Goal: Answer question/provide support: Share knowledge or assist other users

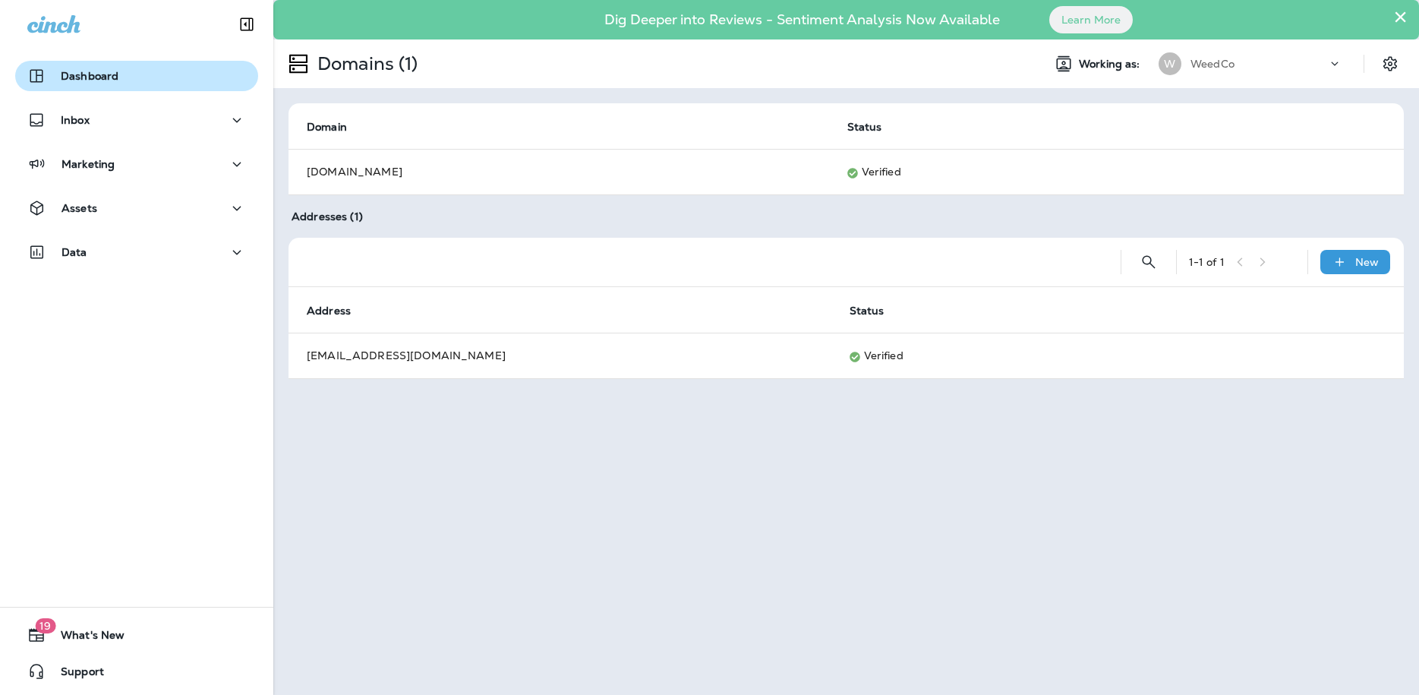
click at [104, 85] on button "Dashboard" at bounding box center [136, 76] width 243 height 30
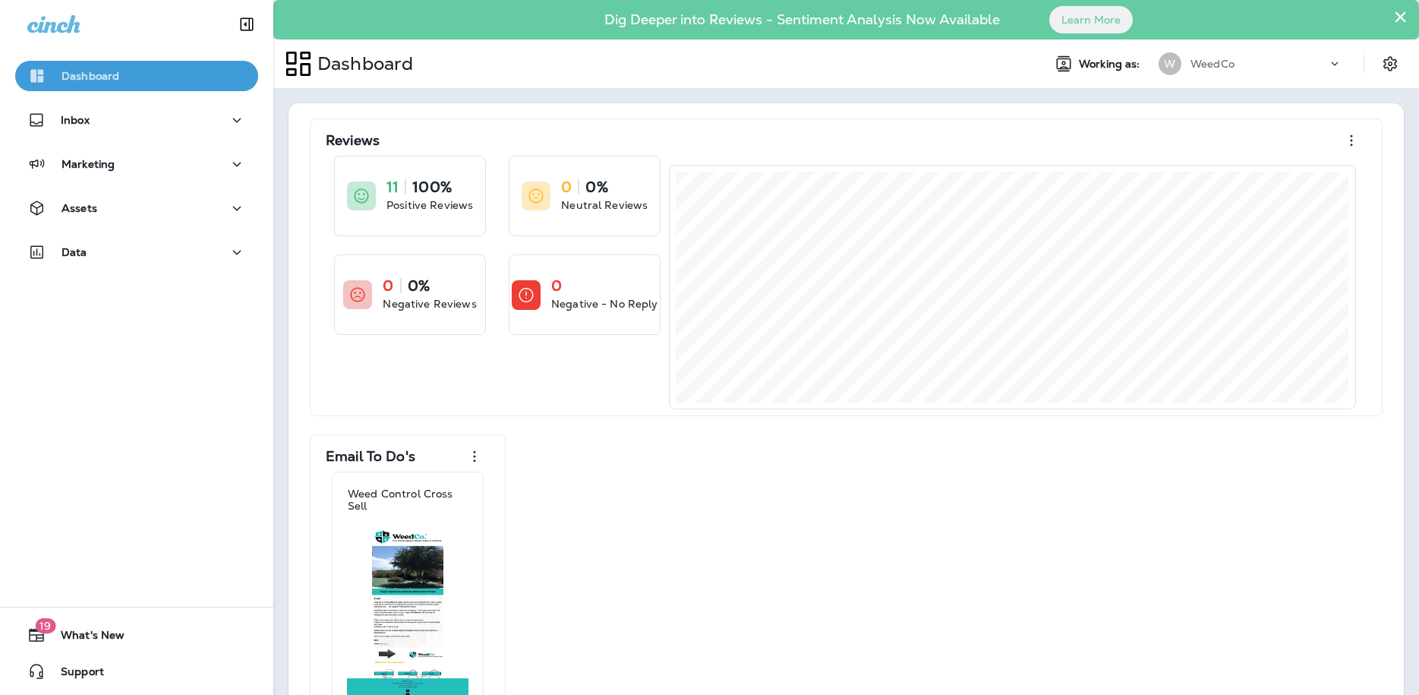
click at [142, 75] on div "Dashboard" at bounding box center [136, 76] width 219 height 18
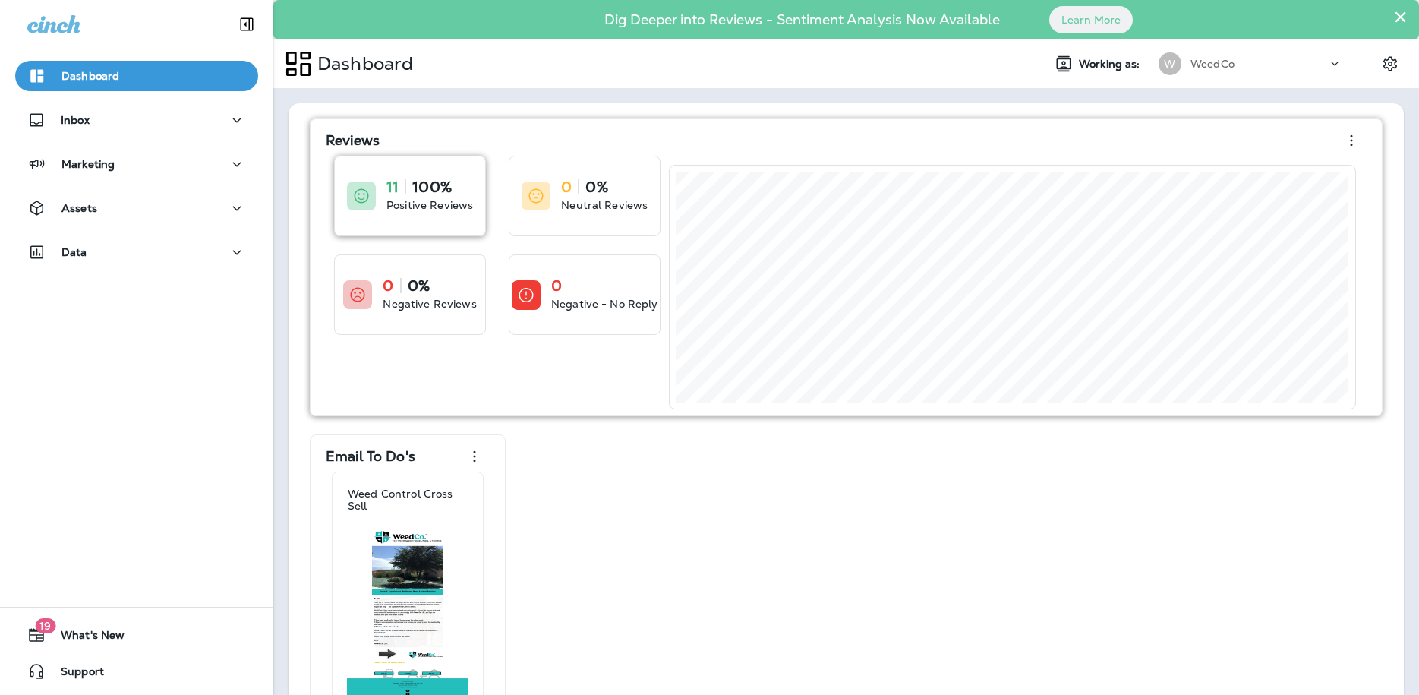
click at [367, 192] on icon at bounding box center [361, 196] width 18 height 18
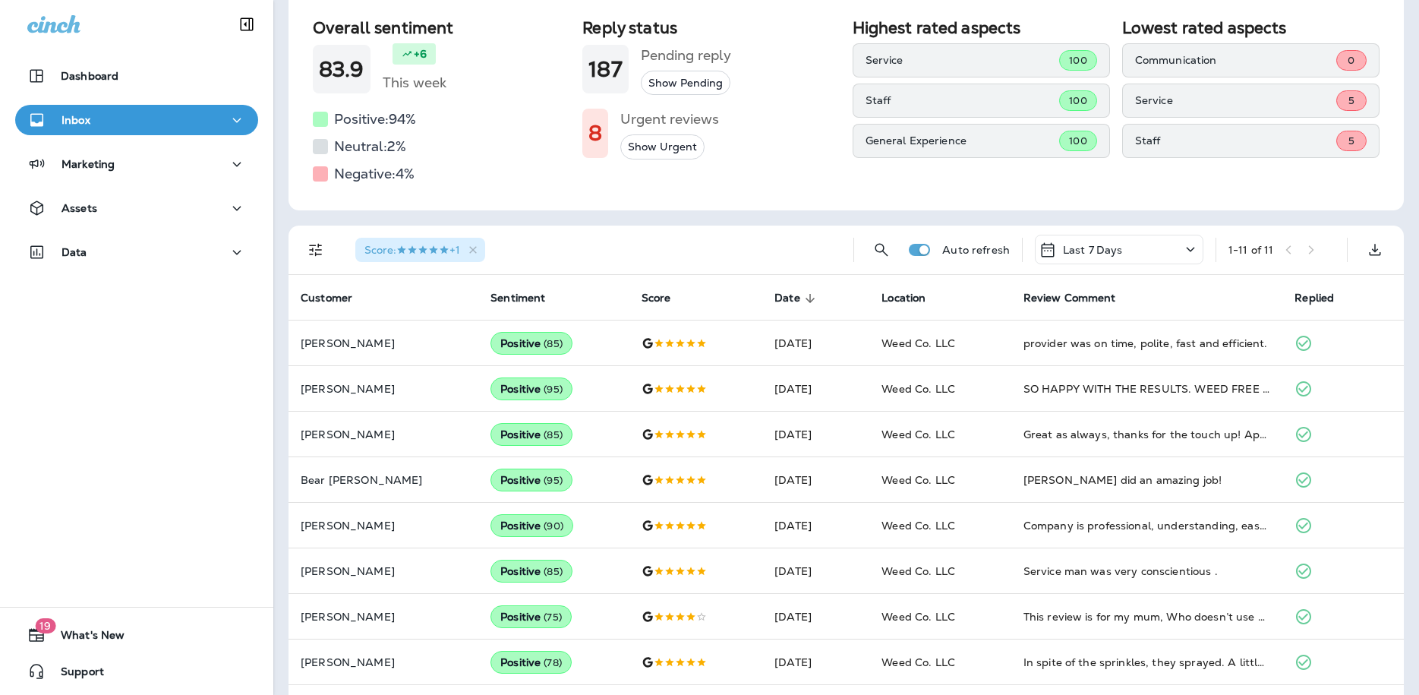
click at [1120, 254] on p "Last 7 Days" at bounding box center [1093, 250] width 60 height 12
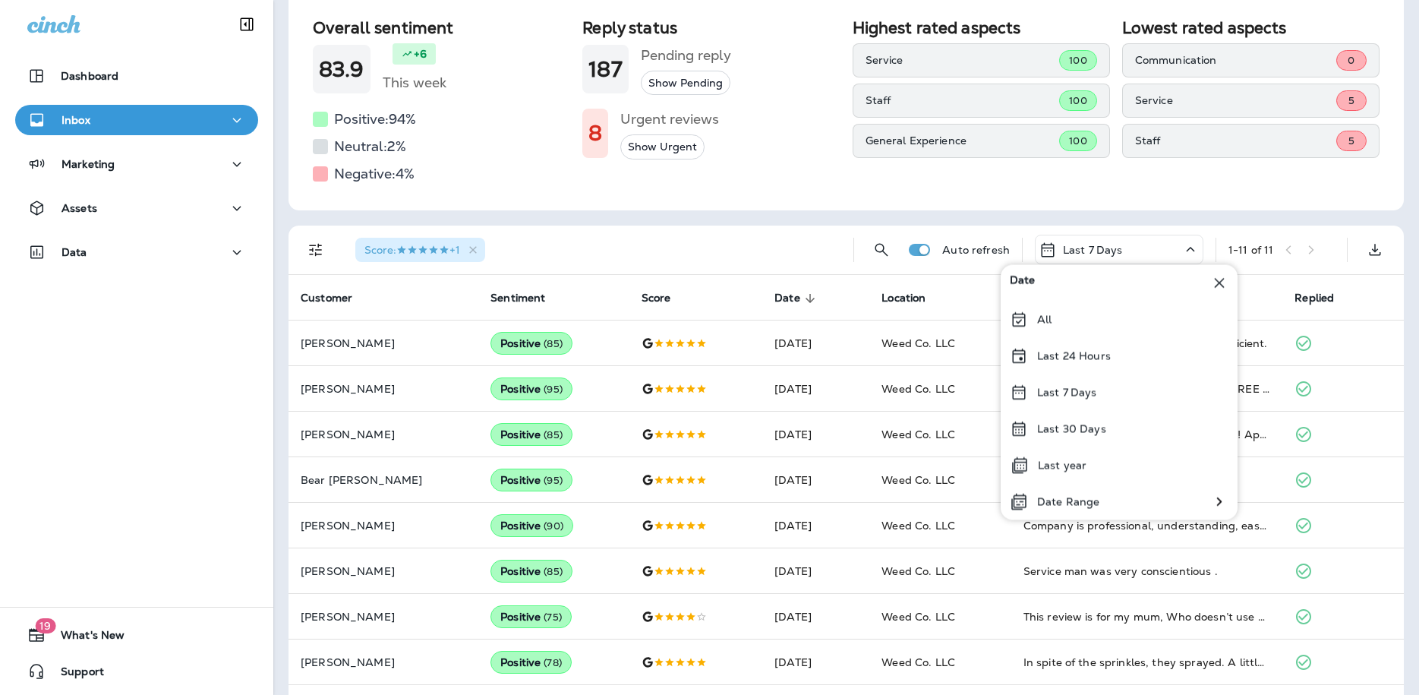
scroll to position [144, 0]
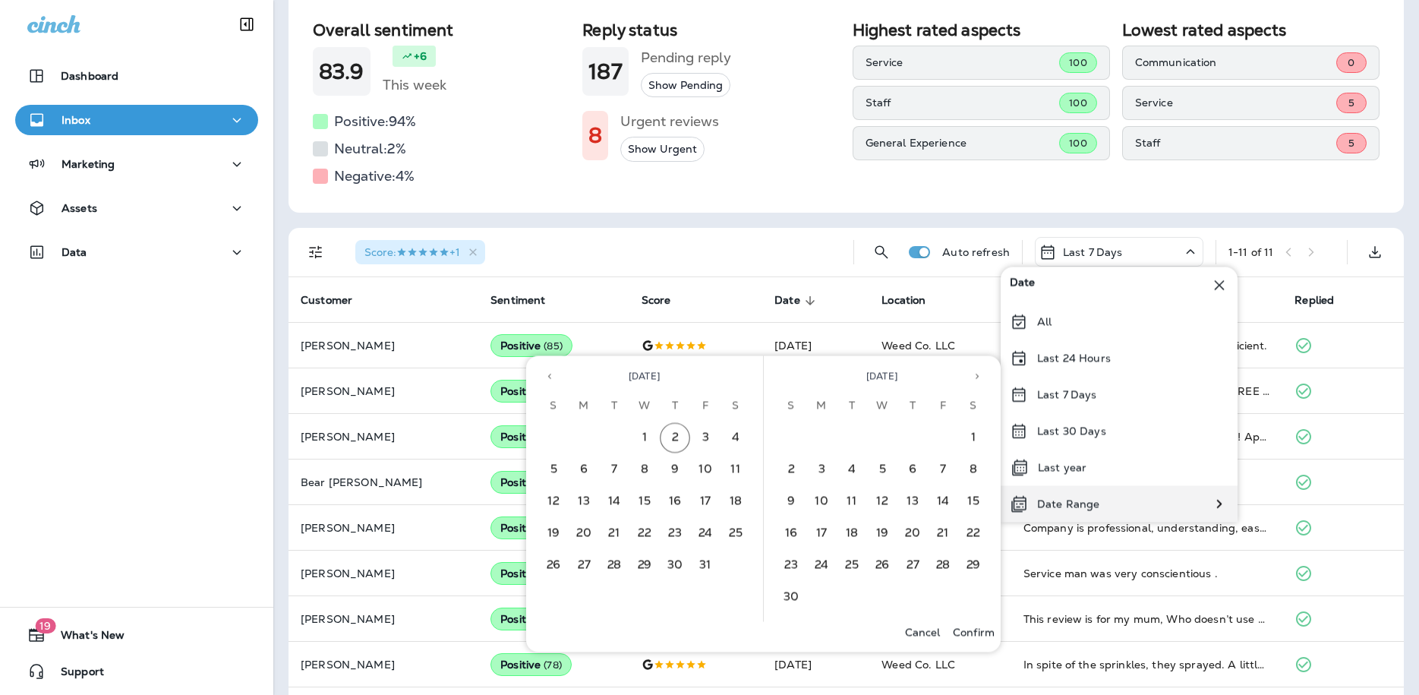
click at [1128, 512] on div "Date Range" at bounding box center [1119, 504] width 237 height 36
click at [547, 379] on icon "Previous month" at bounding box center [549, 376] width 11 height 11
click at [882, 433] on button "1" at bounding box center [882, 438] width 30 height 30
click at [642, 536] on button "24" at bounding box center [644, 534] width 30 height 30
click at [649, 503] on button "17" at bounding box center [644, 502] width 30 height 30
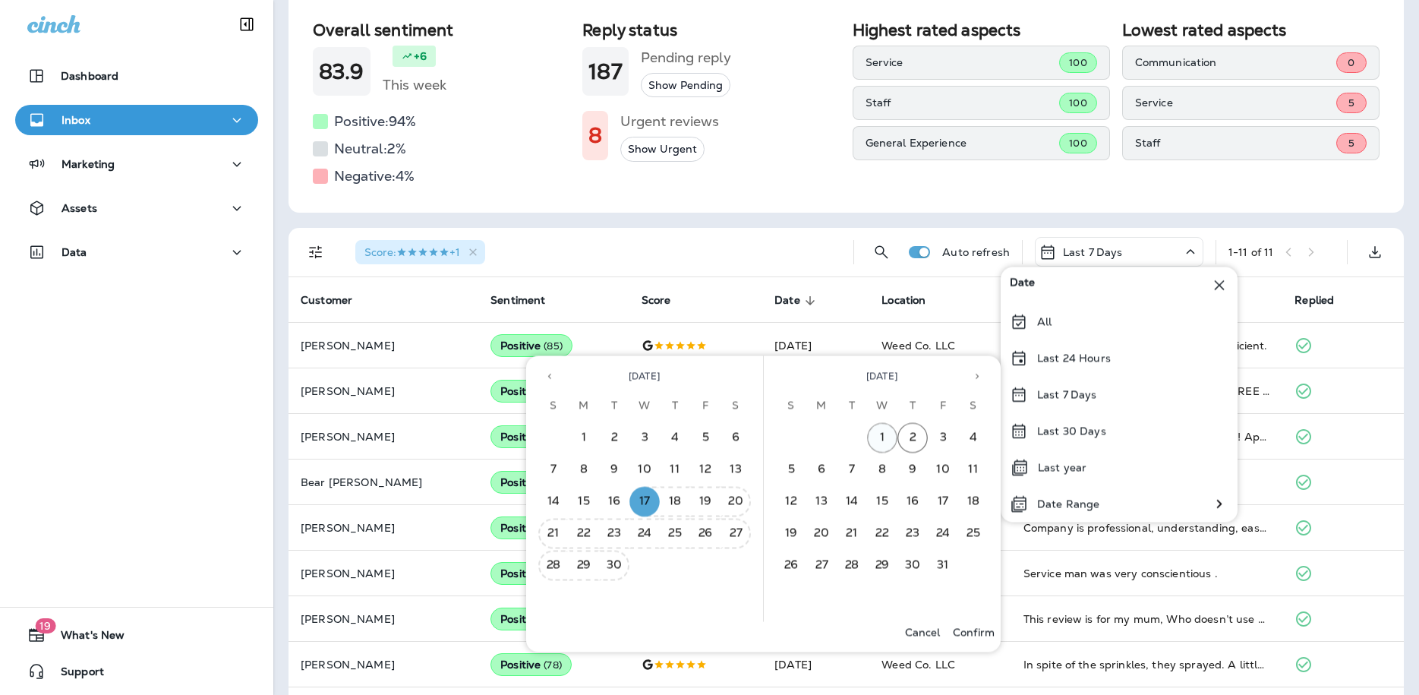
click at [889, 437] on button "1" at bounding box center [882, 438] width 30 height 30
click at [979, 629] on p "Confirm" at bounding box center [974, 632] width 42 height 12
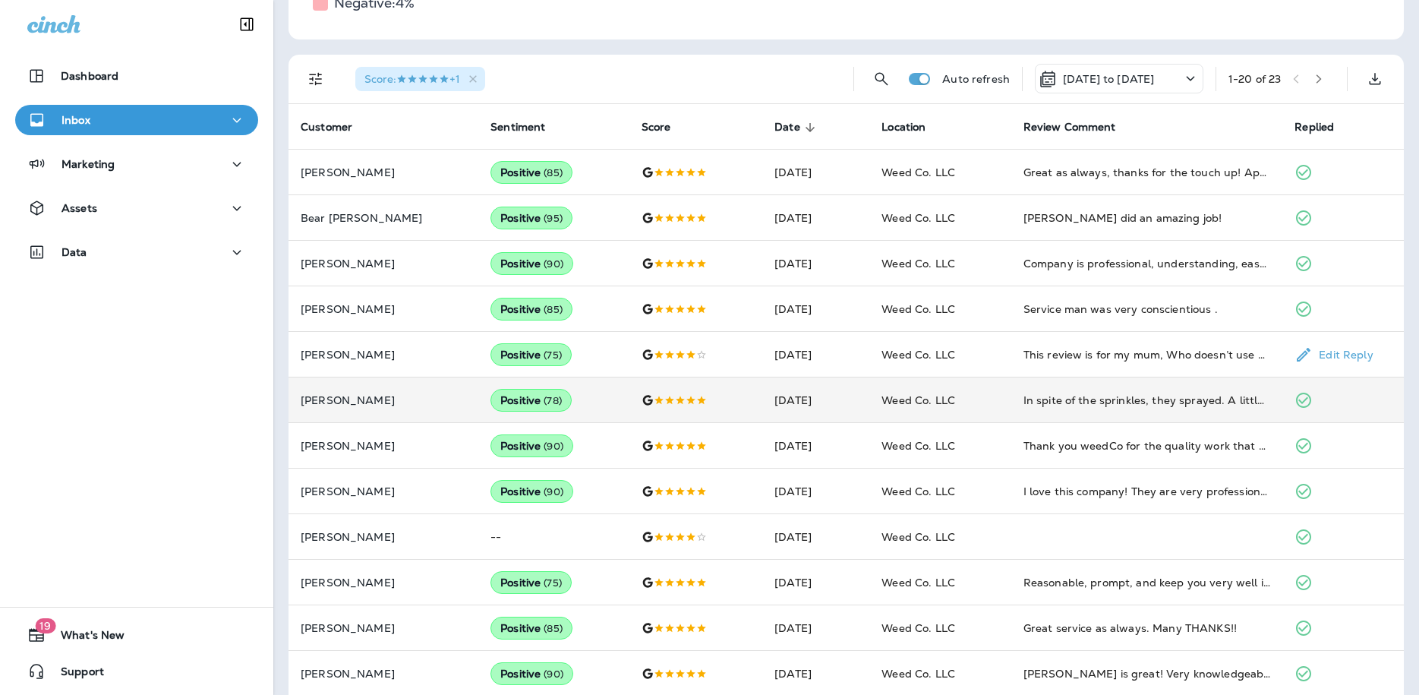
scroll to position [326, 0]
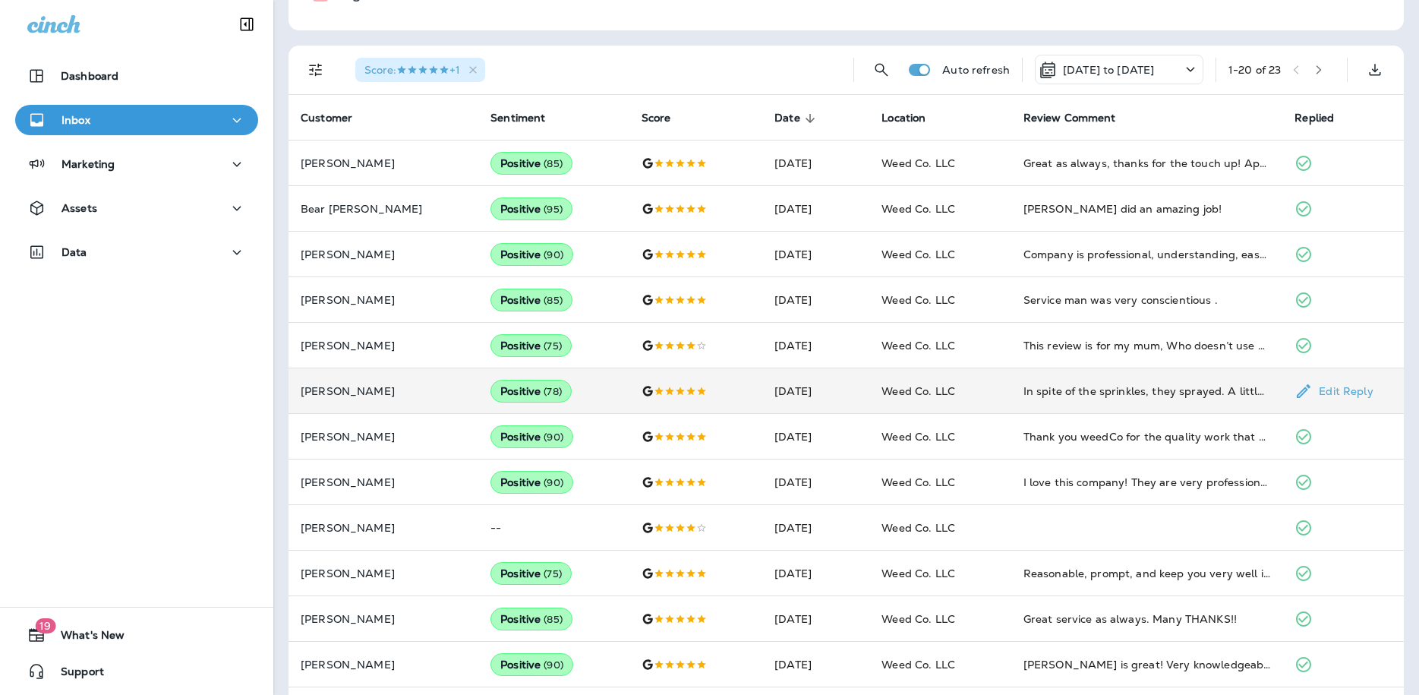
drag, startPoint x: 349, startPoint y: 395, endPoint x: 418, endPoint y: 396, distance: 69.1
click at [418, 396] on p "[PERSON_NAME]" at bounding box center [384, 391] width 166 height 12
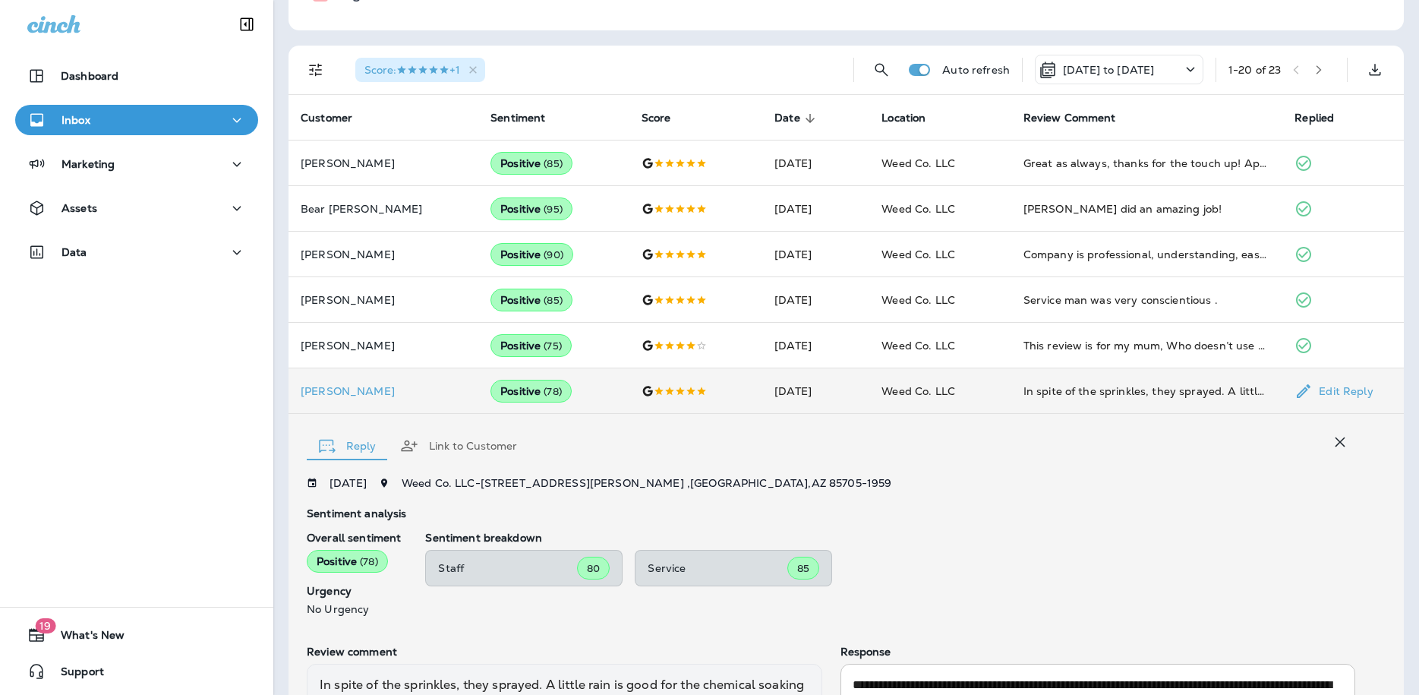
scroll to position [507, 0]
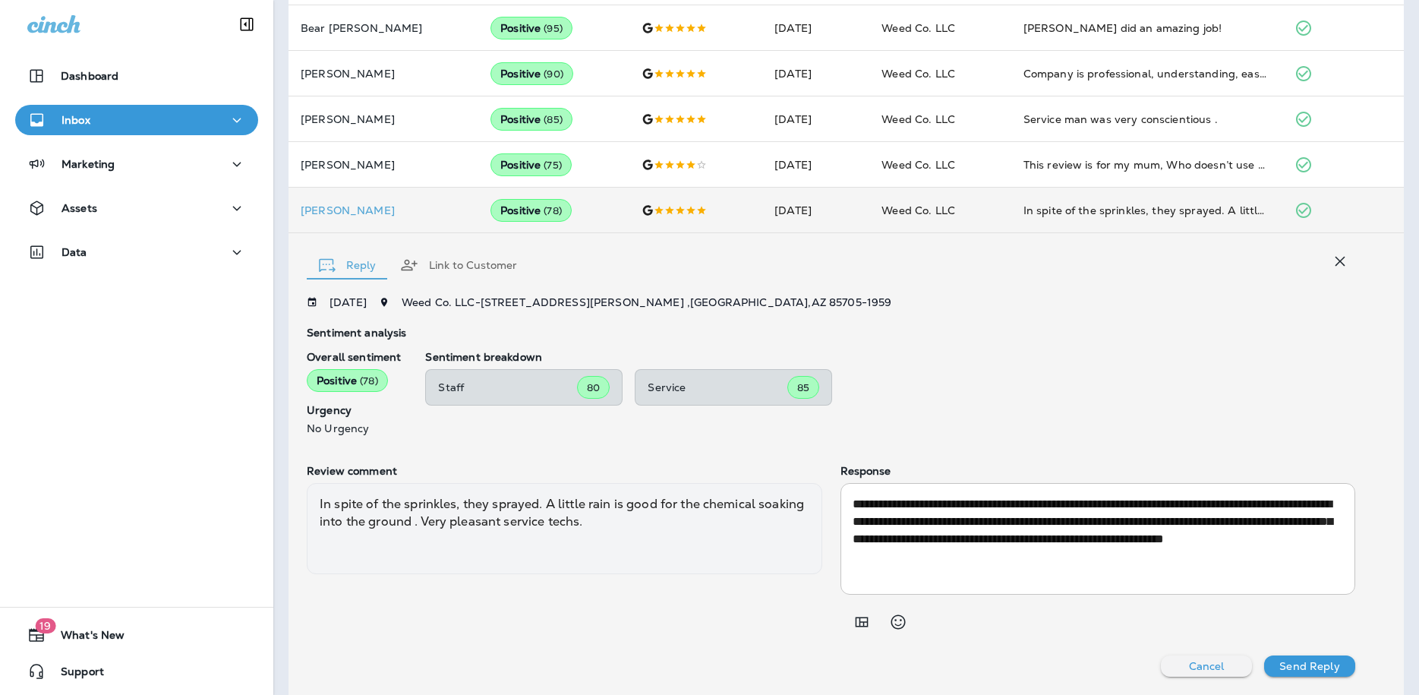
click at [760, 279] on div "Reply Link to Customer" at bounding box center [831, 261] width 1049 height 46
drag, startPoint x: 343, startPoint y: 206, endPoint x: 424, endPoint y: 210, distance: 80.6
click at [424, 210] on p "[PERSON_NAME]" at bounding box center [384, 210] width 166 height 12
drag, startPoint x: 371, startPoint y: 210, endPoint x: 415, endPoint y: 213, distance: 43.3
click at [415, 213] on p "[PERSON_NAME]" at bounding box center [384, 210] width 166 height 12
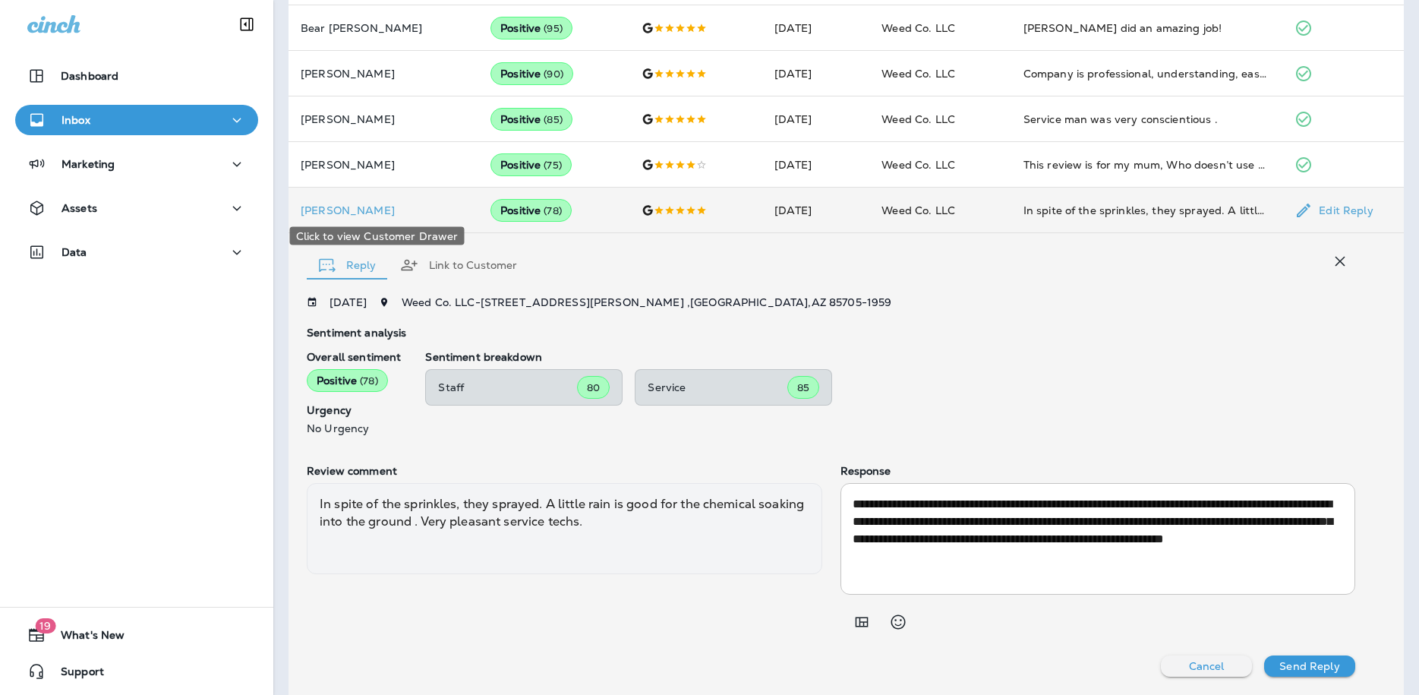
drag, startPoint x: 361, startPoint y: 210, endPoint x: 408, endPoint y: 210, distance: 47.8
click at [408, 210] on p "[PERSON_NAME]" at bounding box center [384, 210] width 166 height 12
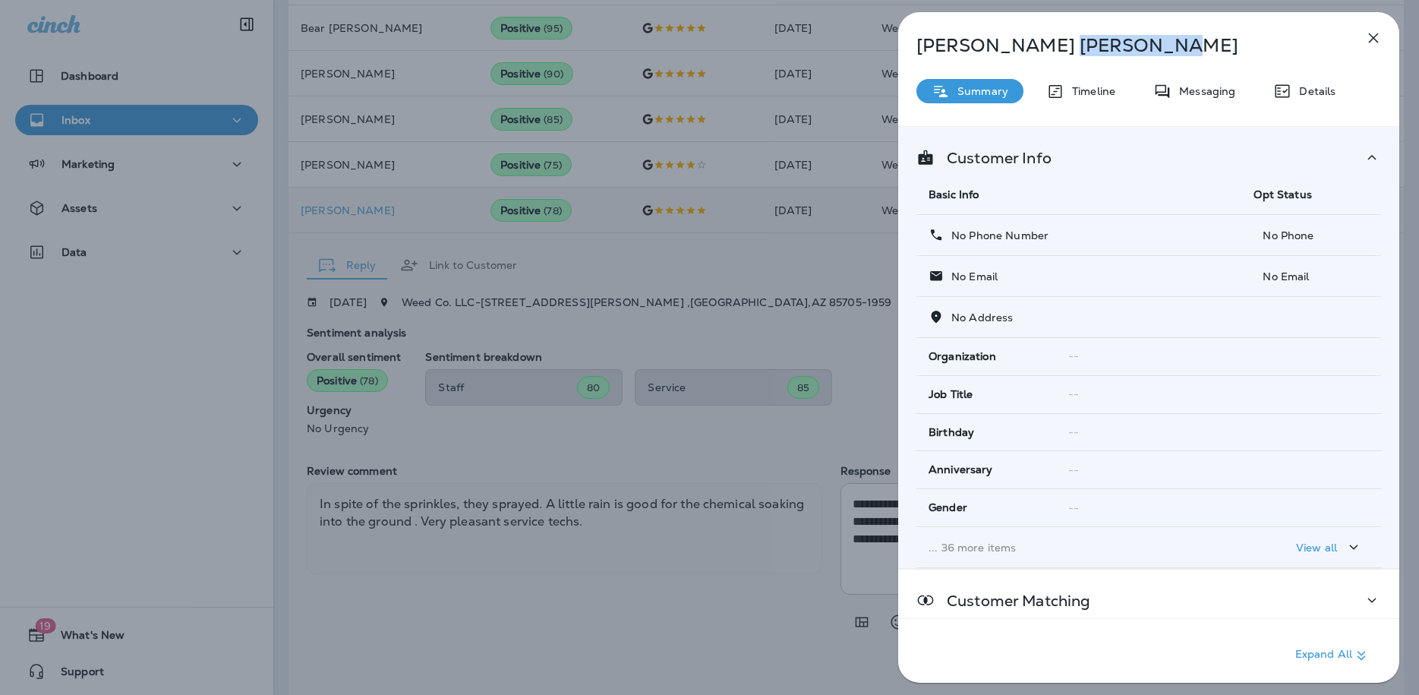
drag, startPoint x: 995, startPoint y: 42, endPoint x: 1090, endPoint y: 46, distance: 95.0
click at [1135, 44] on p "[PERSON_NAME]" at bounding box center [1123, 45] width 415 height 21
copy p "[PERSON_NAME]"
click at [1374, 38] on icon "button" at bounding box center [1373, 38] width 18 height 18
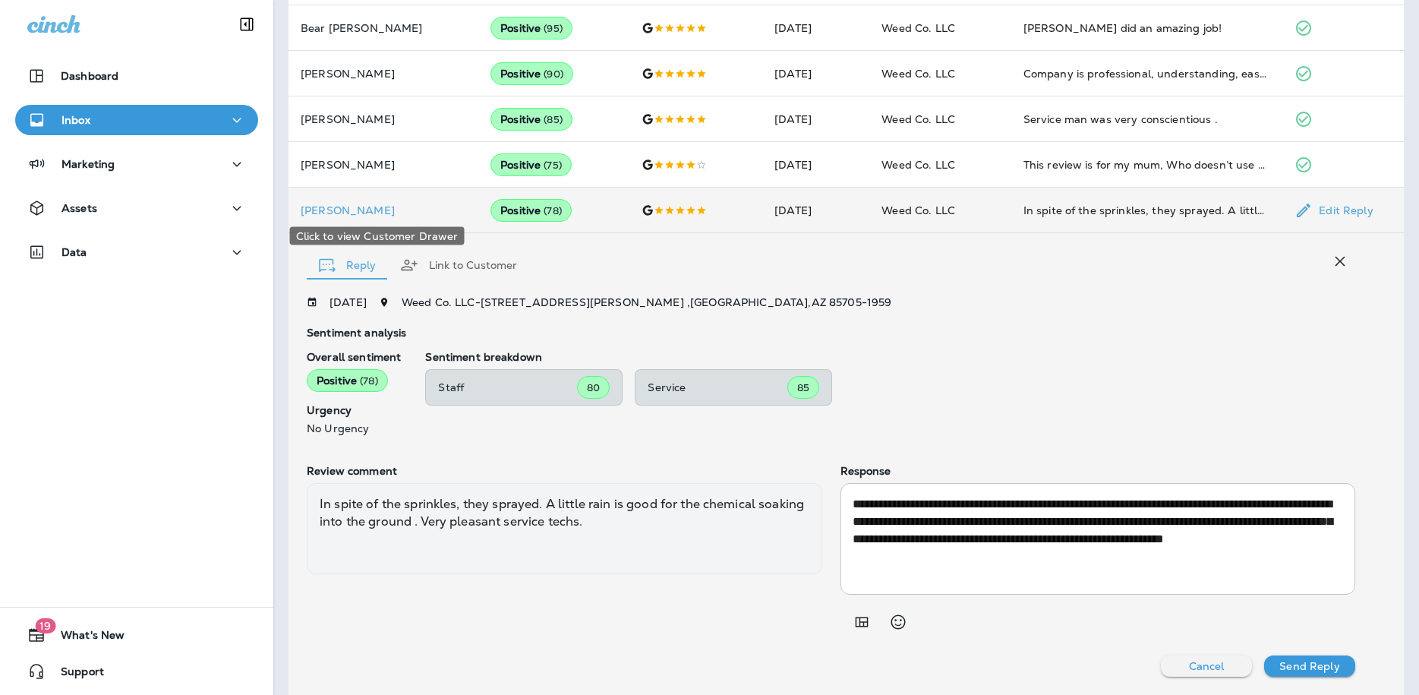
click at [374, 214] on p "[PERSON_NAME]" at bounding box center [384, 210] width 166 height 12
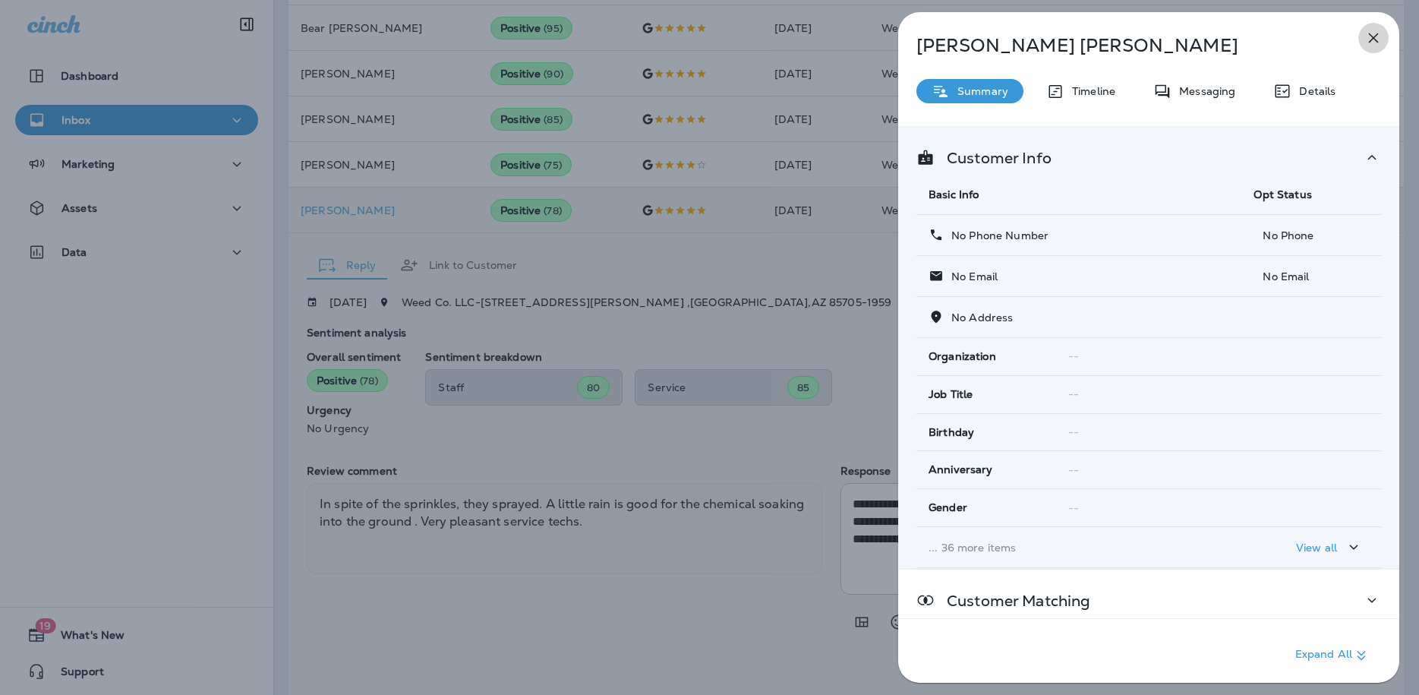
click at [1368, 37] on icon "button" at bounding box center [1373, 38] width 18 height 18
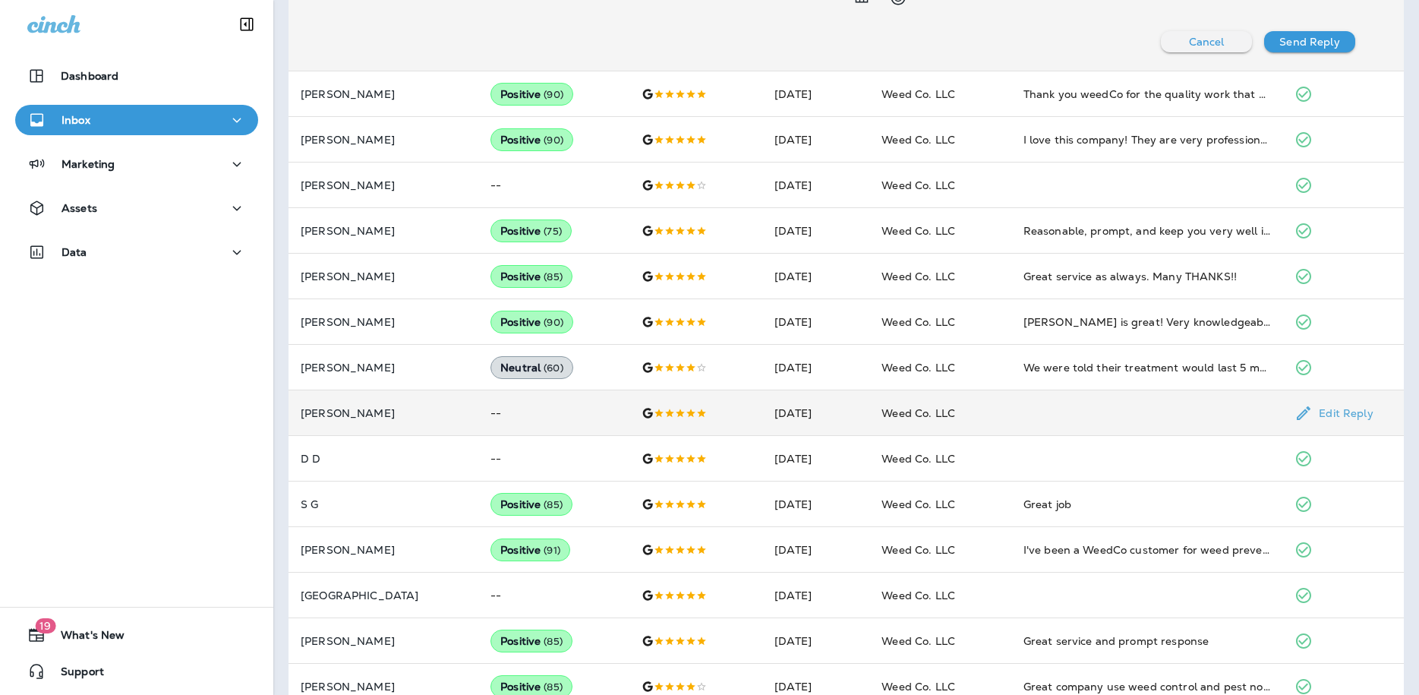
scroll to position [1161, 0]
